Goal: Task Accomplishment & Management: Complete application form

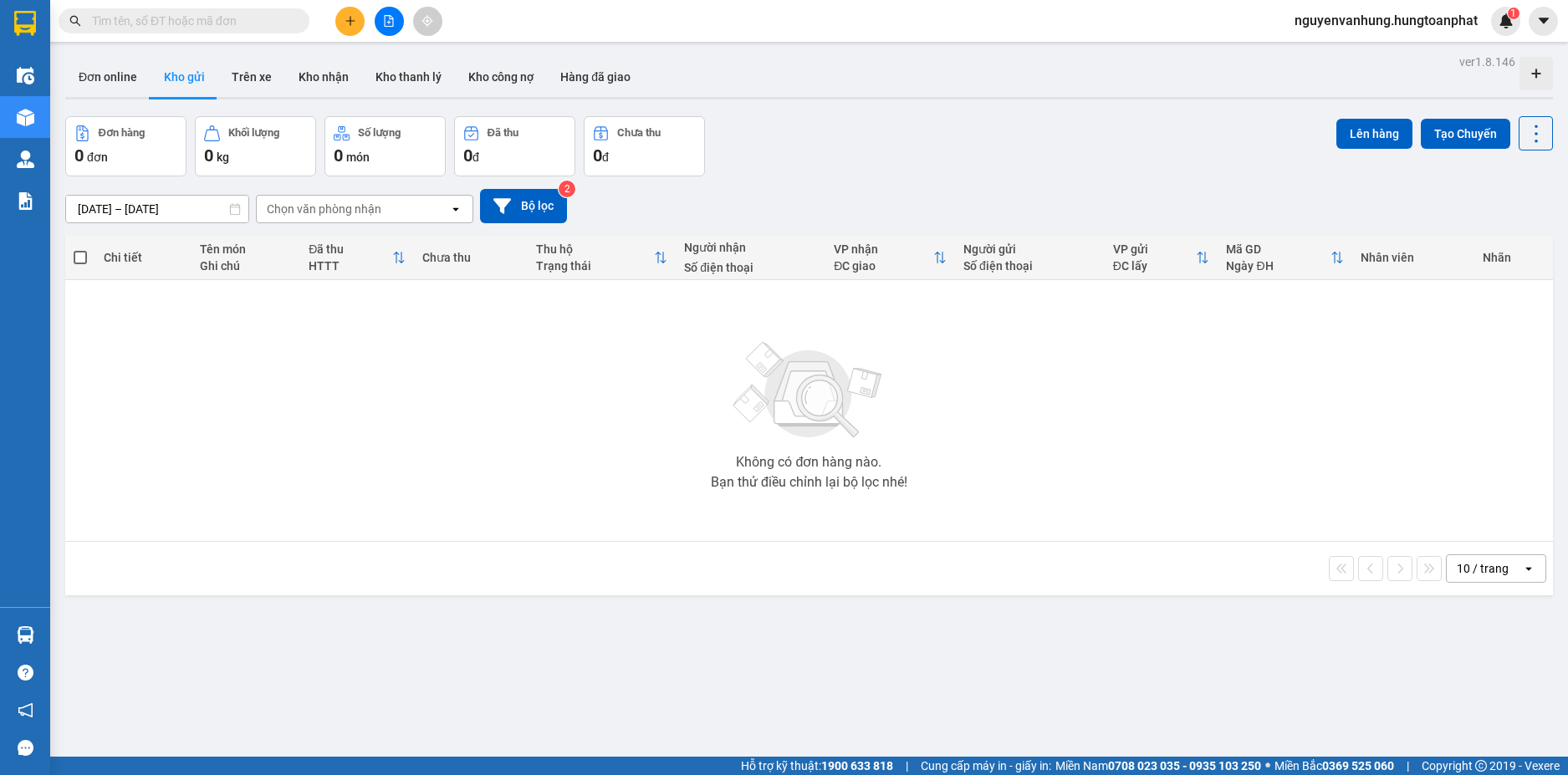
click at [357, 21] on button at bounding box center [350, 22] width 29 height 29
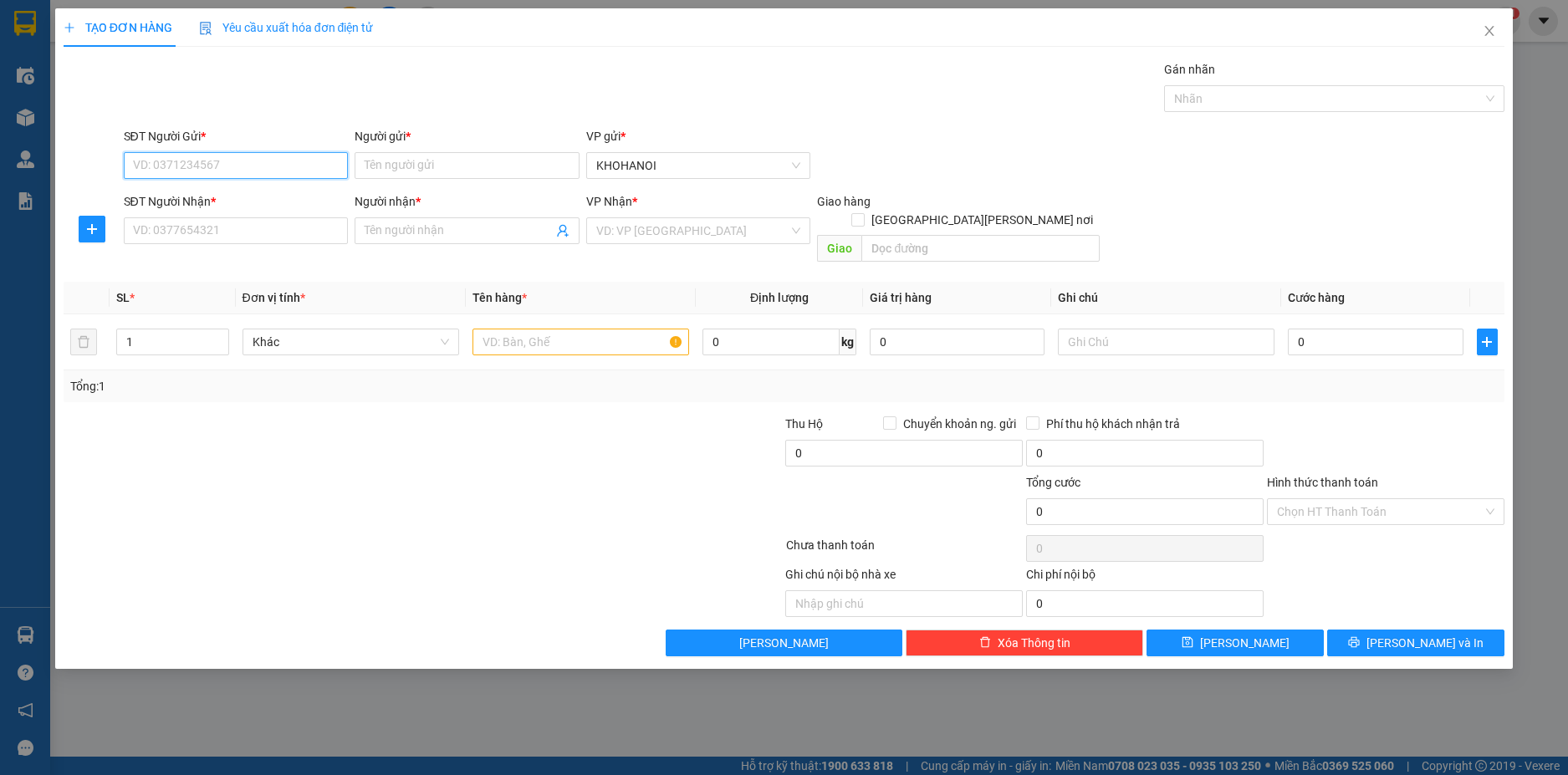
click at [254, 164] on input "SĐT Người Gửi *" at bounding box center [236, 165] width 225 height 27
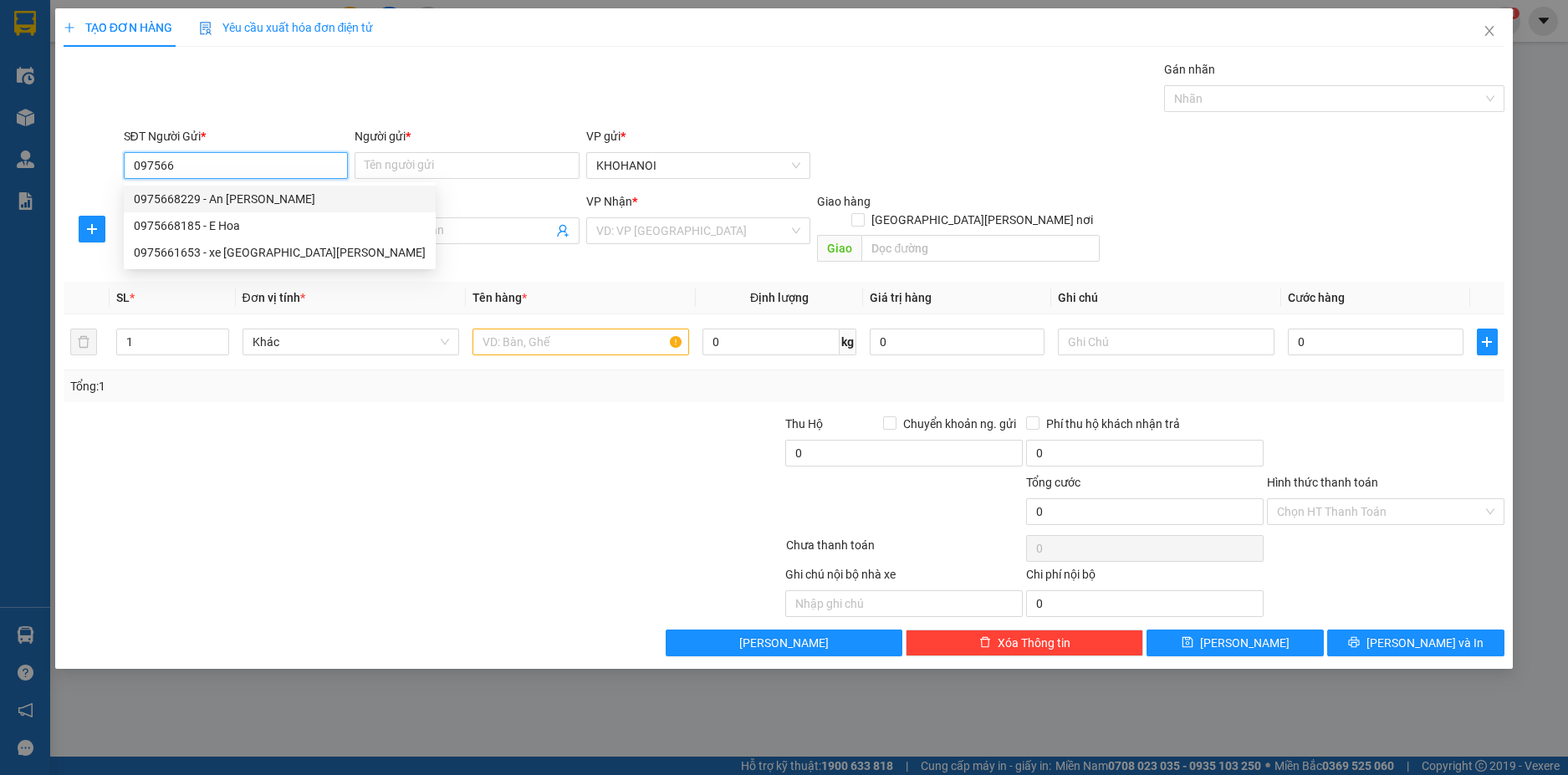
click at [233, 197] on div "0975668229 - An [PERSON_NAME]" at bounding box center [279, 198] width 292 height 18
type input "0975668229"
type input "An Nhiên"
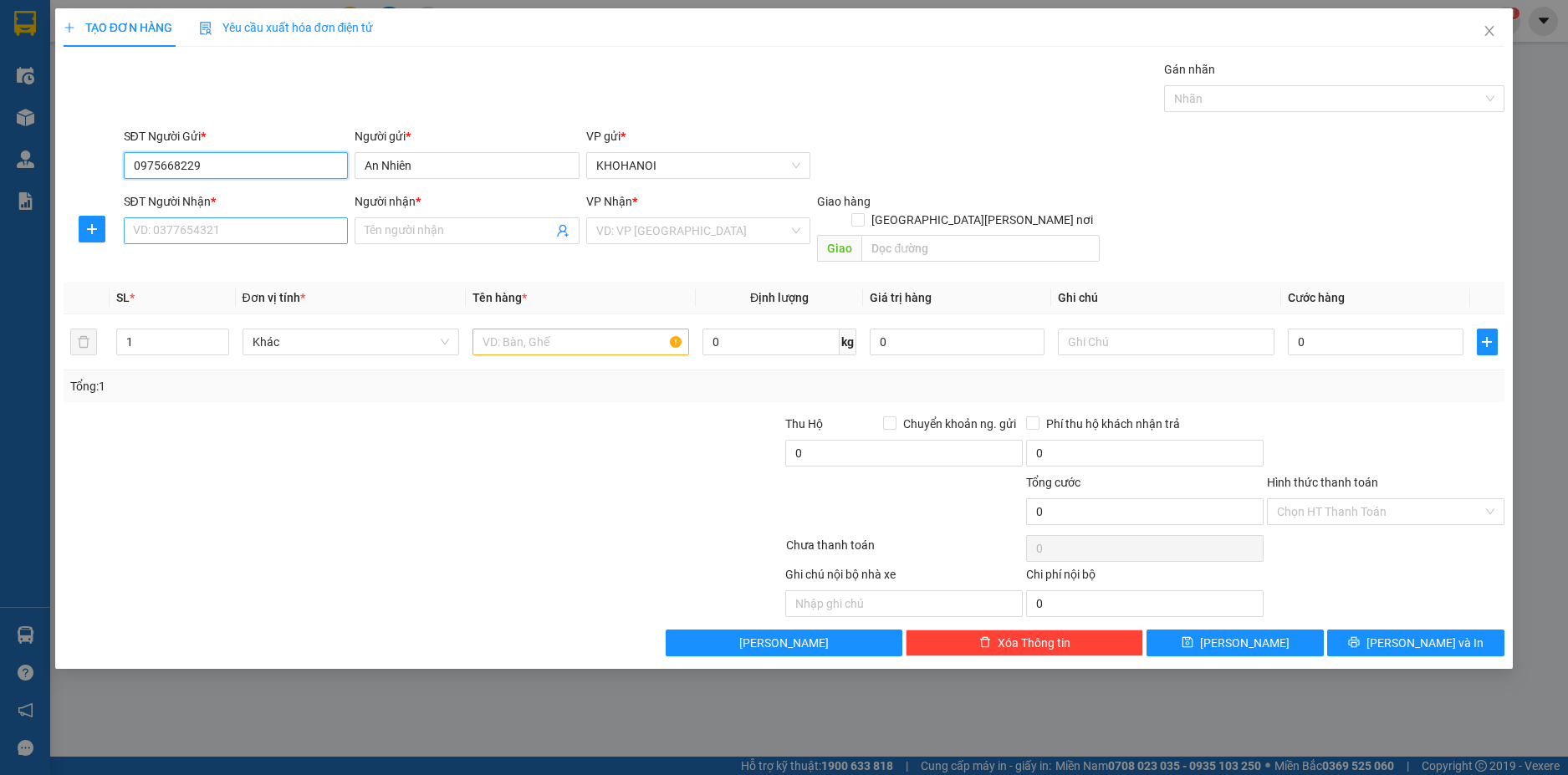
type input "0975668229"
click at [214, 228] on input "SĐT Người Nhận *" at bounding box center [236, 230] width 225 height 27
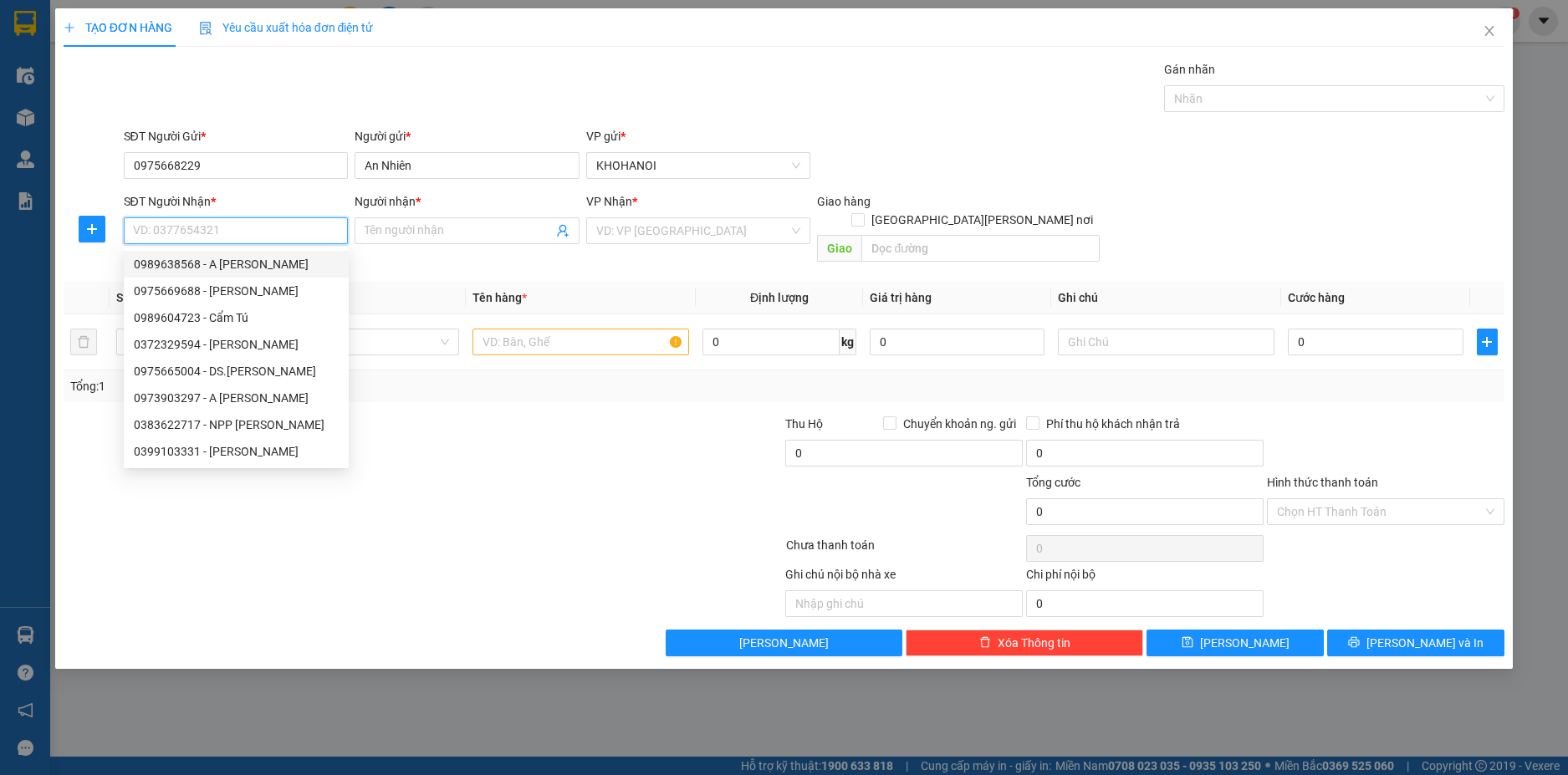
click at [235, 263] on div "0989638568 - A [PERSON_NAME]" at bounding box center [236, 264] width 205 height 18
type input "0989638568"
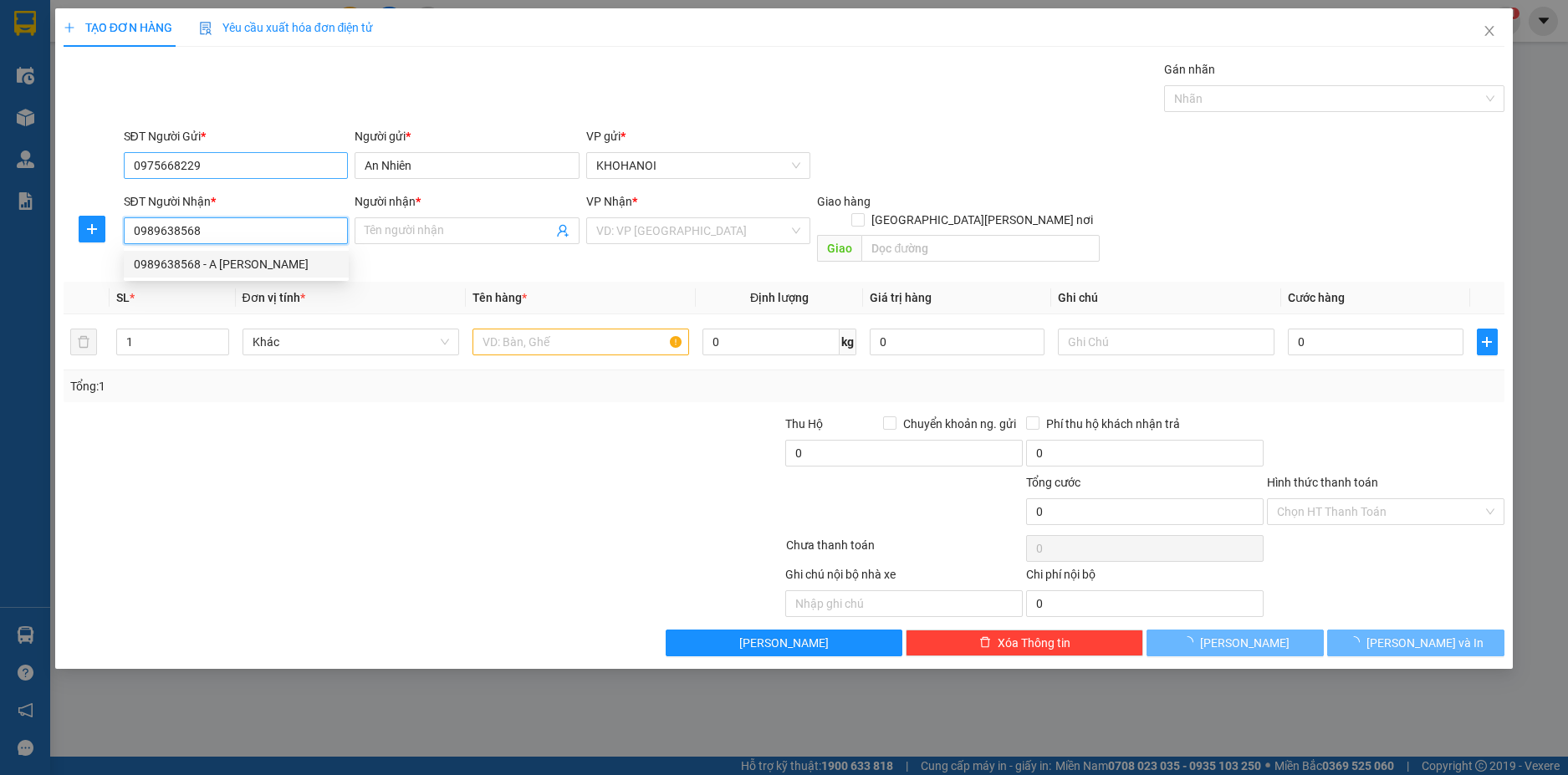
type input "A Thạch"
checkbox input "true"
type input "Diễn Mỹ [PERSON_NAME], [GEOGRAPHIC_DATA]"
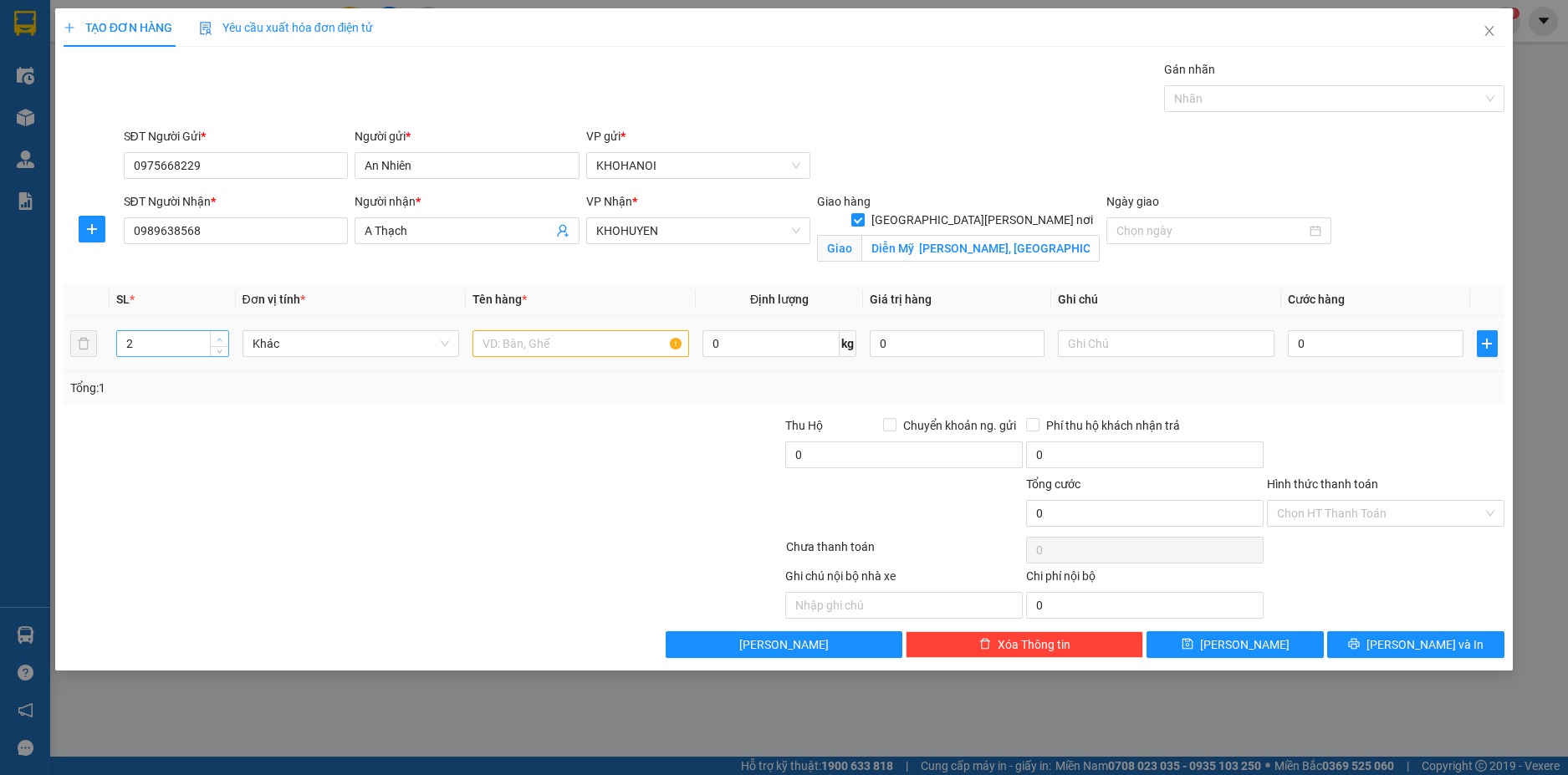
click at [213, 334] on span "Increase Value" at bounding box center [218, 338] width 18 height 15
click at [215, 334] on span "up" at bounding box center [220, 340] width 10 height 10
click at [216, 334] on span "up" at bounding box center [220, 340] width 10 height 10
click at [217, 334] on span "up" at bounding box center [220, 340] width 10 height 10
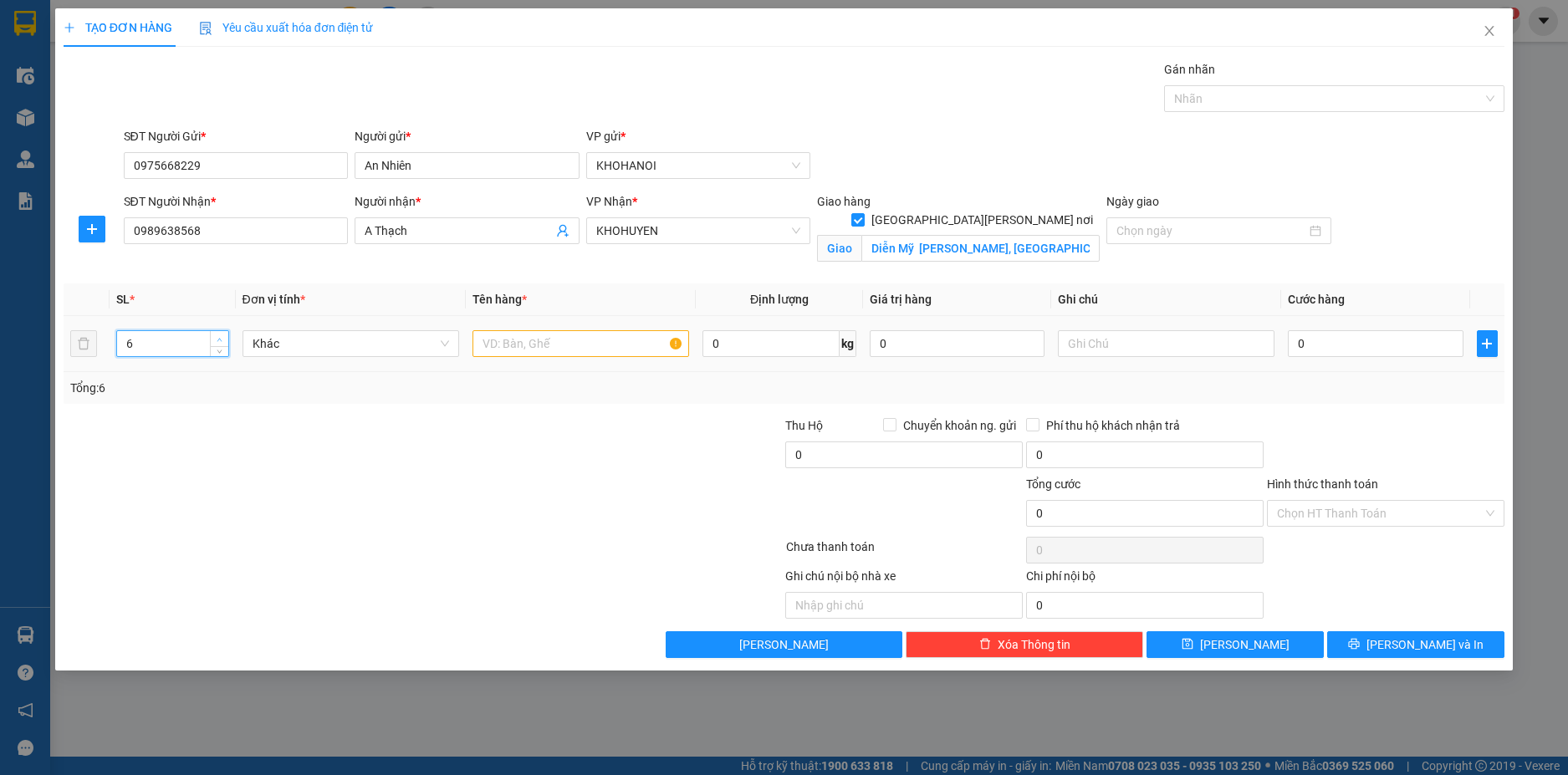
type input "7"
click at [220, 334] on span "up" at bounding box center [220, 340] width 10 height 10
click at [549, 347] on input "text" at bounding box center [580, 343] width 216 height 27
type input "Hàng"
click at [1381, 347] on input "0" at bounding box center [1375, 343] width 175 height 27
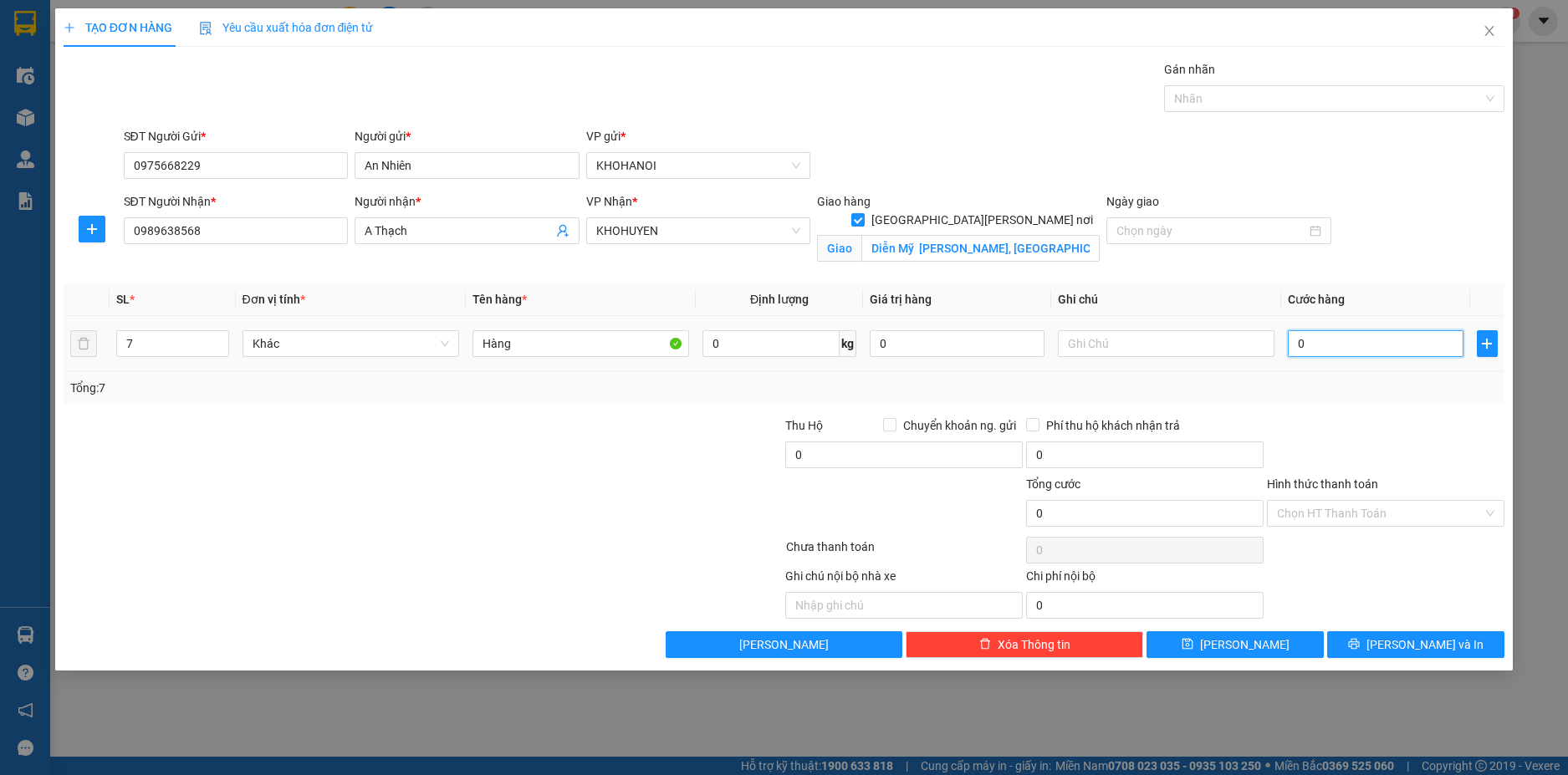
type input "4"
type input "42"
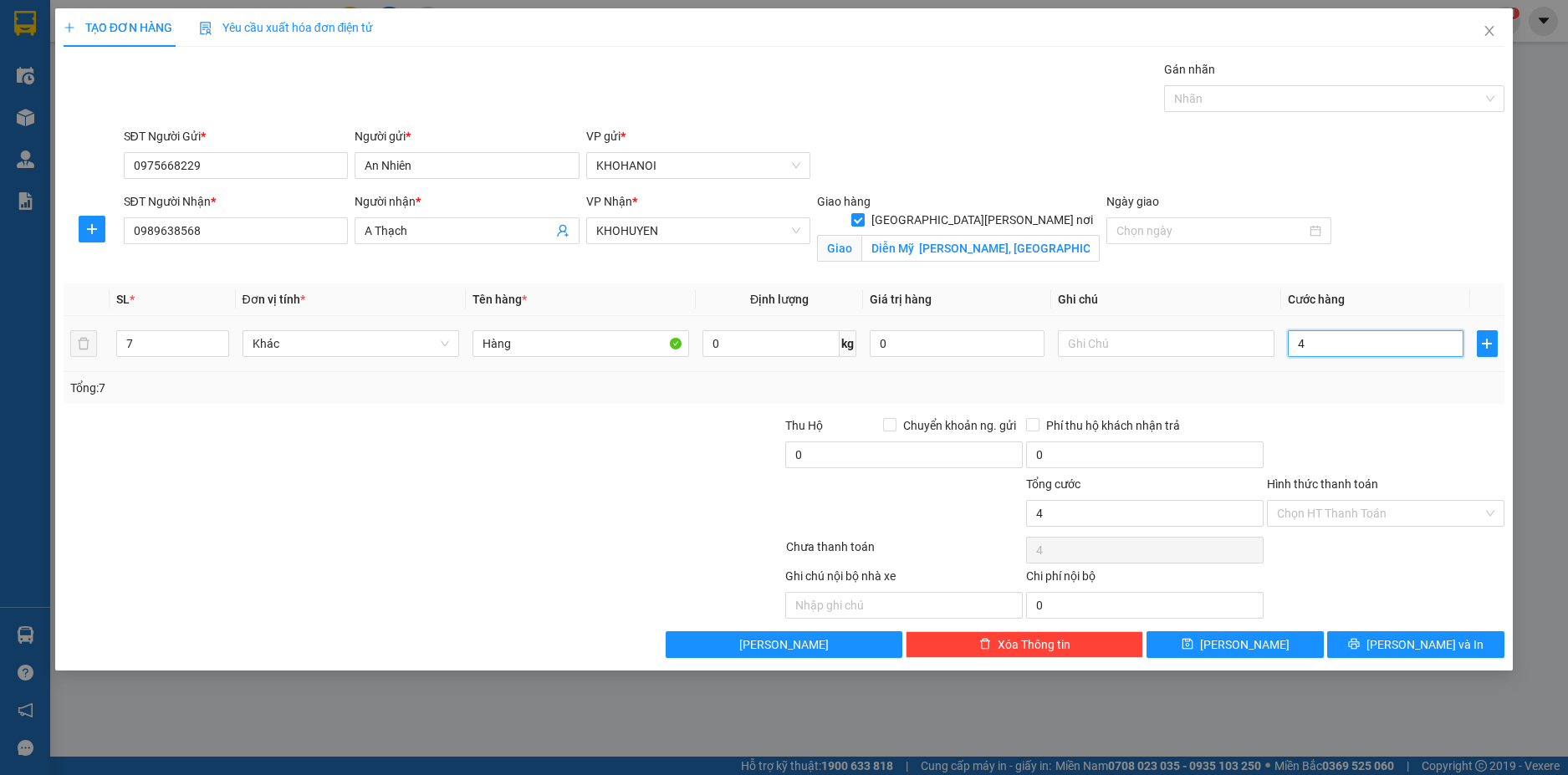
type input "42"
type input "420"
type input "420.000"
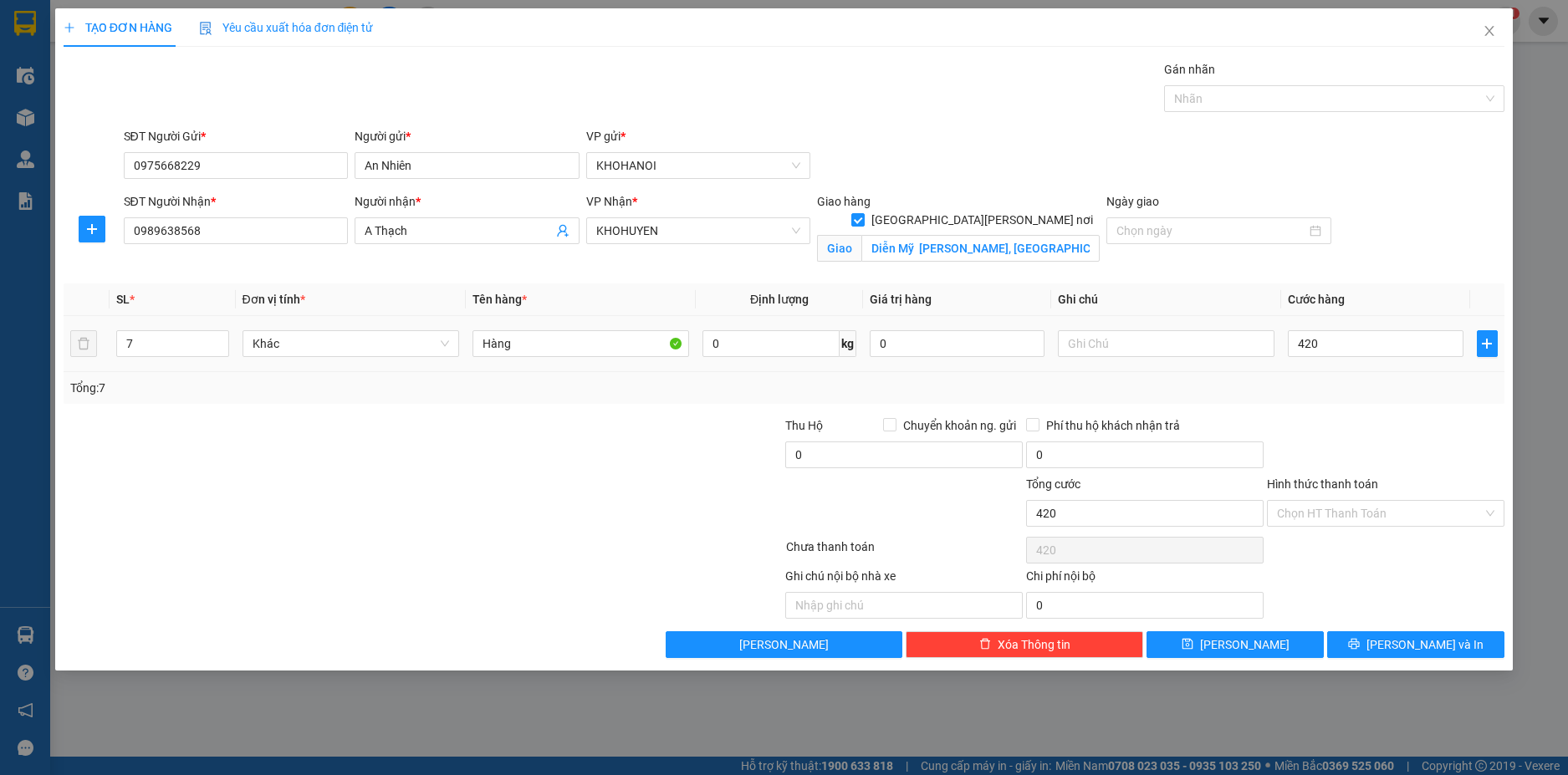
type input "420.000"
click at [1336, 368] on td "420.000" at bounding box center [1375, 344] width 188 height 56
click at [1360, 512] on input "Hình thức thanh toán" at bounding box center [1380, 513] width 206 height 25
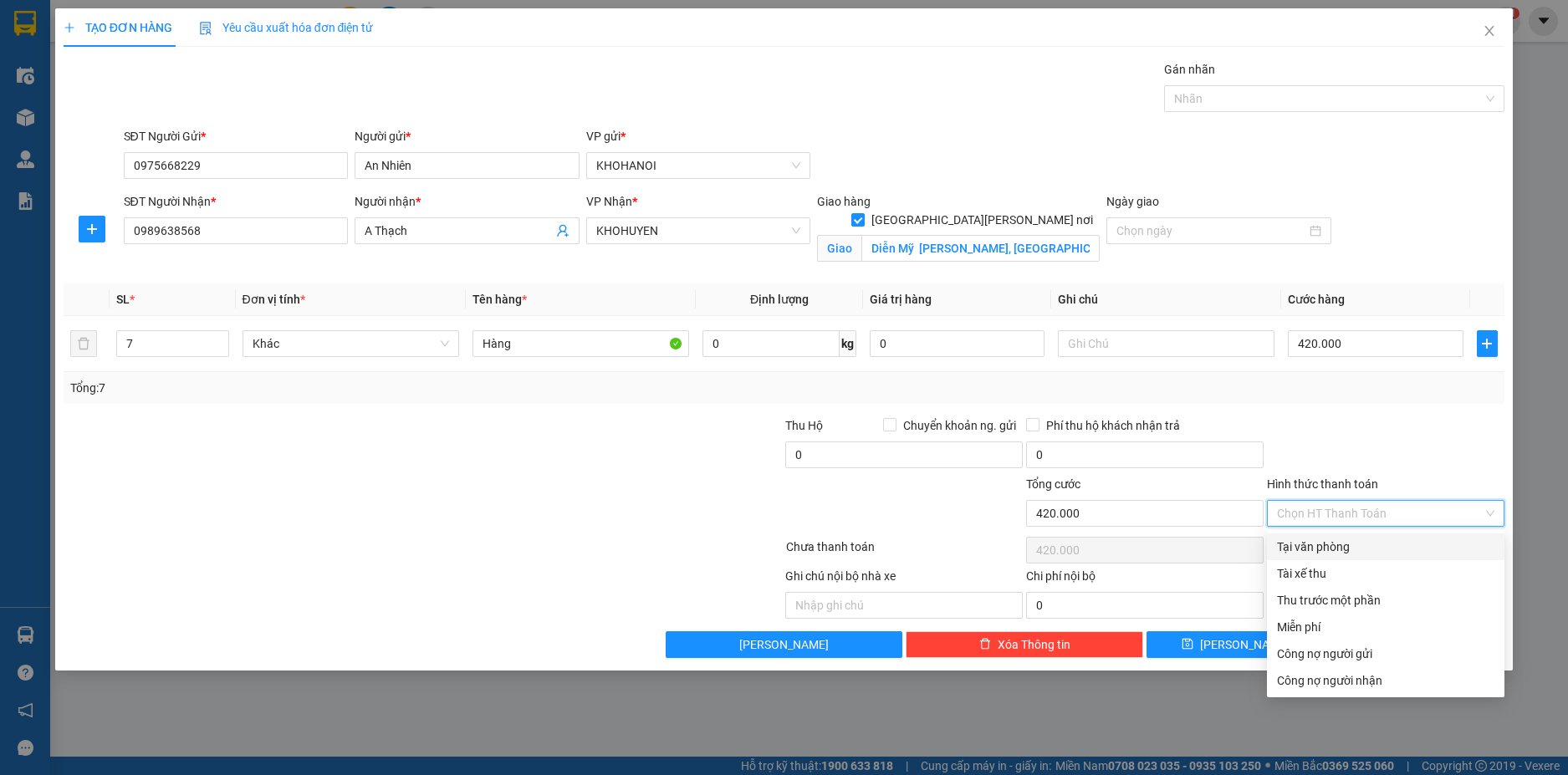
click at [1358, 543] on div "Tại văn phòng" at bounding box center [1386, 546] width 217 height 18
type input "0"
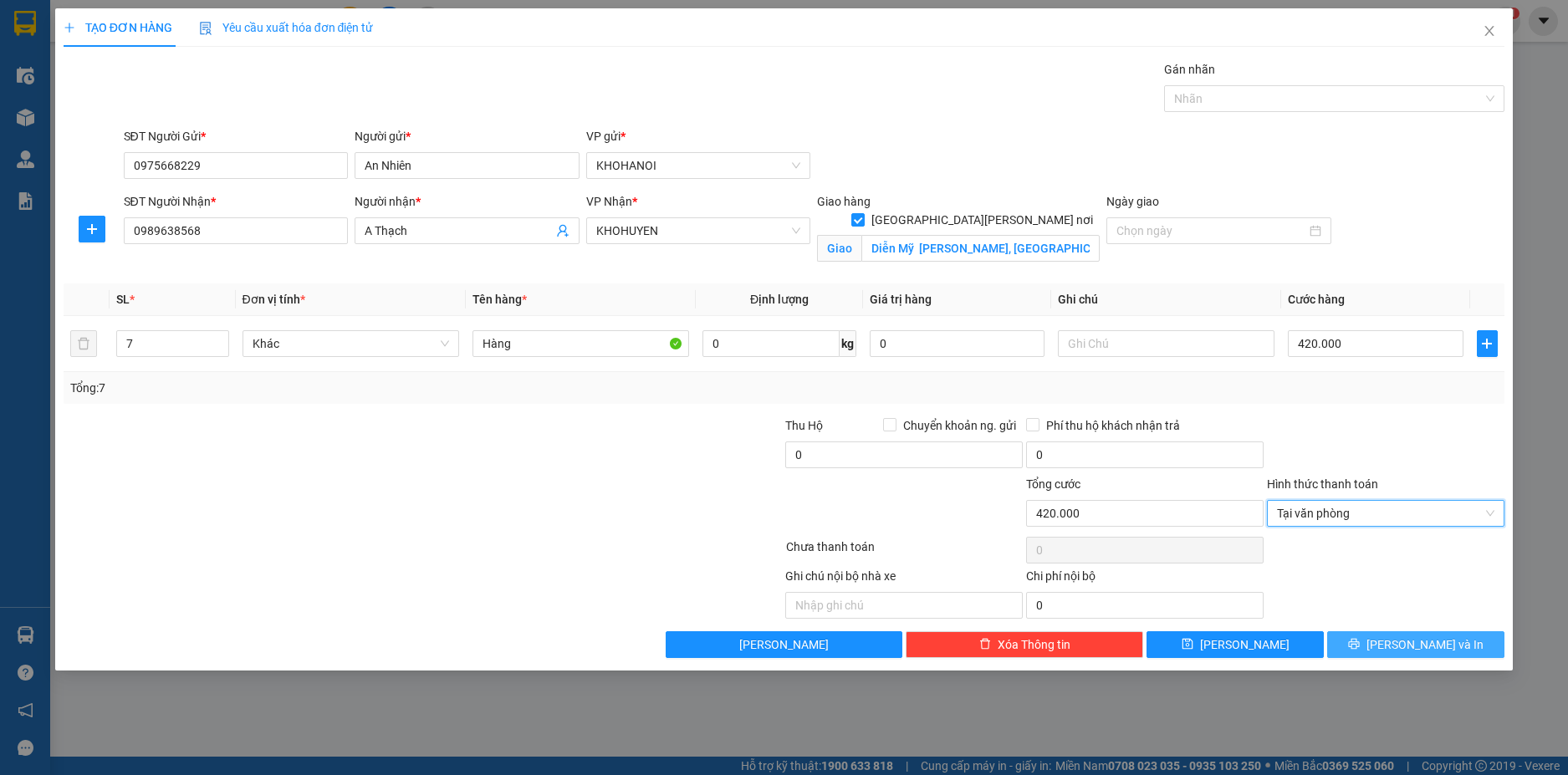
click at [1399, 639] on button "[PERSON_NAME] và In" at bounding box center [1416, 644] width 178 height 27
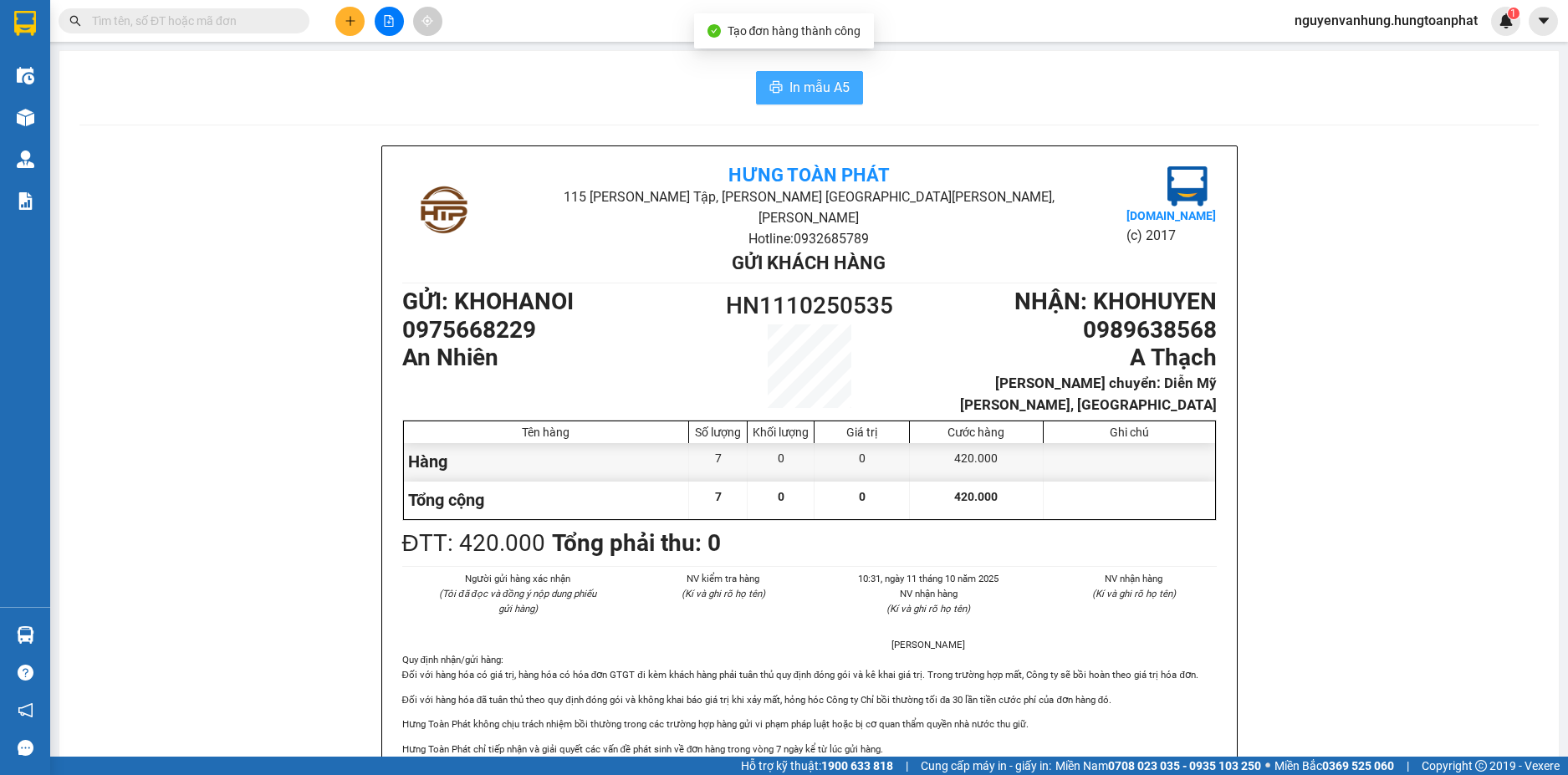
click at [793, 95] on span "In mẫu A5" at bounding box center [819, 87] width 60 height 21
click at [280, 24] on input "text" at bounding box center [191, 21] width 198 height 18
paste input "0838406561"
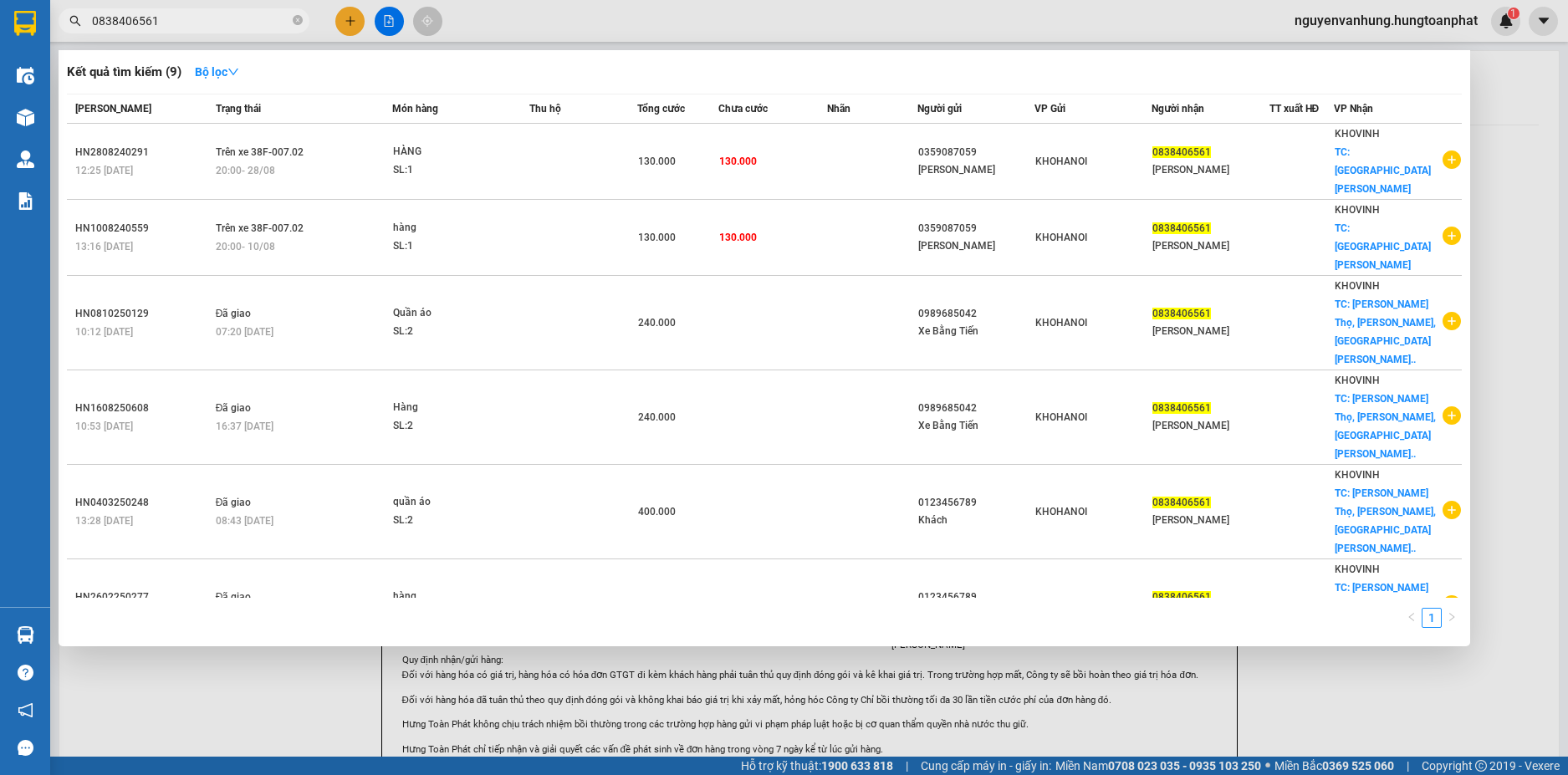
type input "0838406561"
click at [353, 24] on div at bounding box center [784, 387] width 1568 height 775
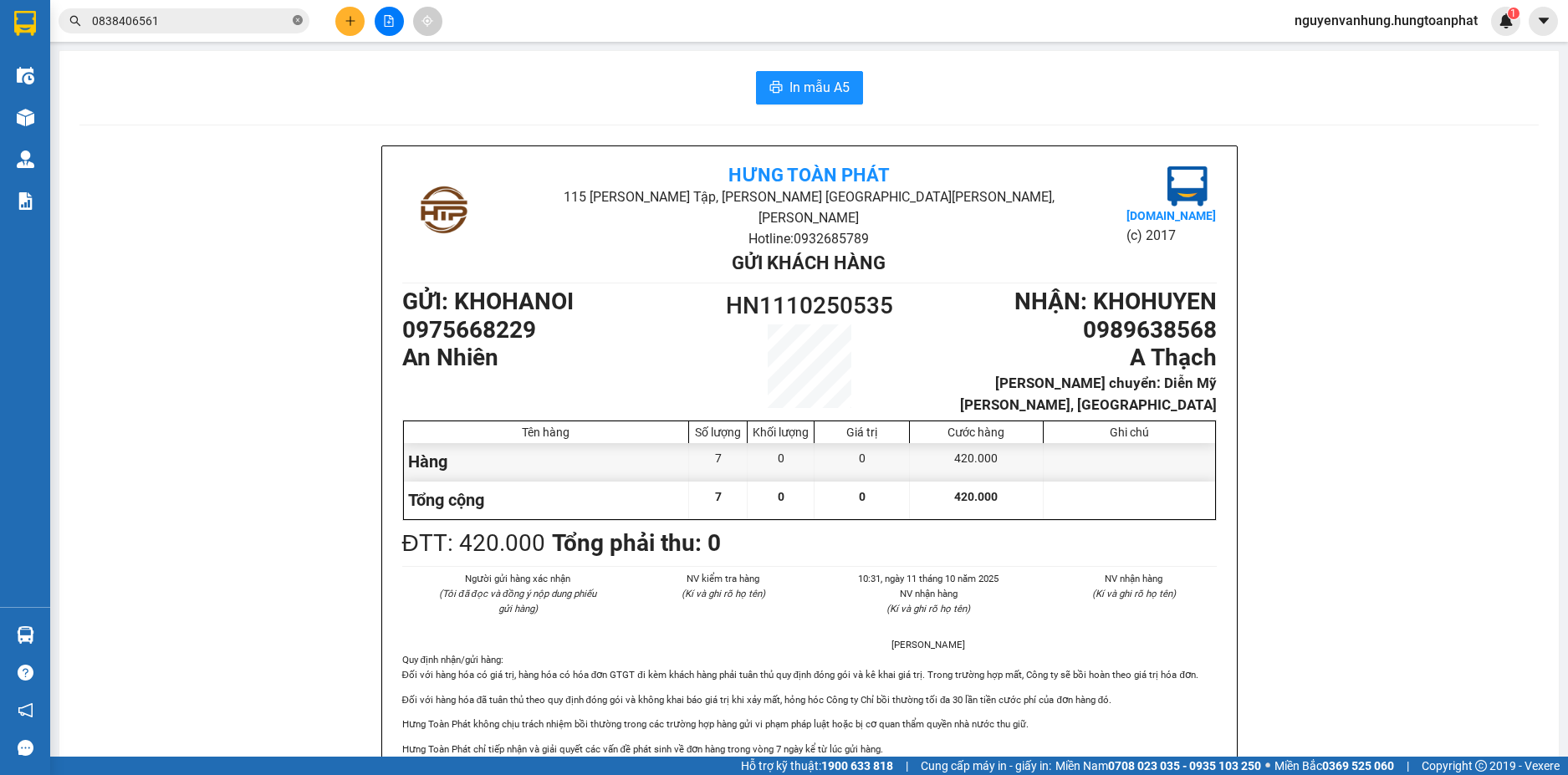
click at [297, 23] on icon "close-circle" at bounding box center [298, 20] width 10 height 10
click at [348, 22] on icon "plus" at bounding box center [350, 21] width 12 height 12
